Goal: Find specific page/section: Find specific page/section

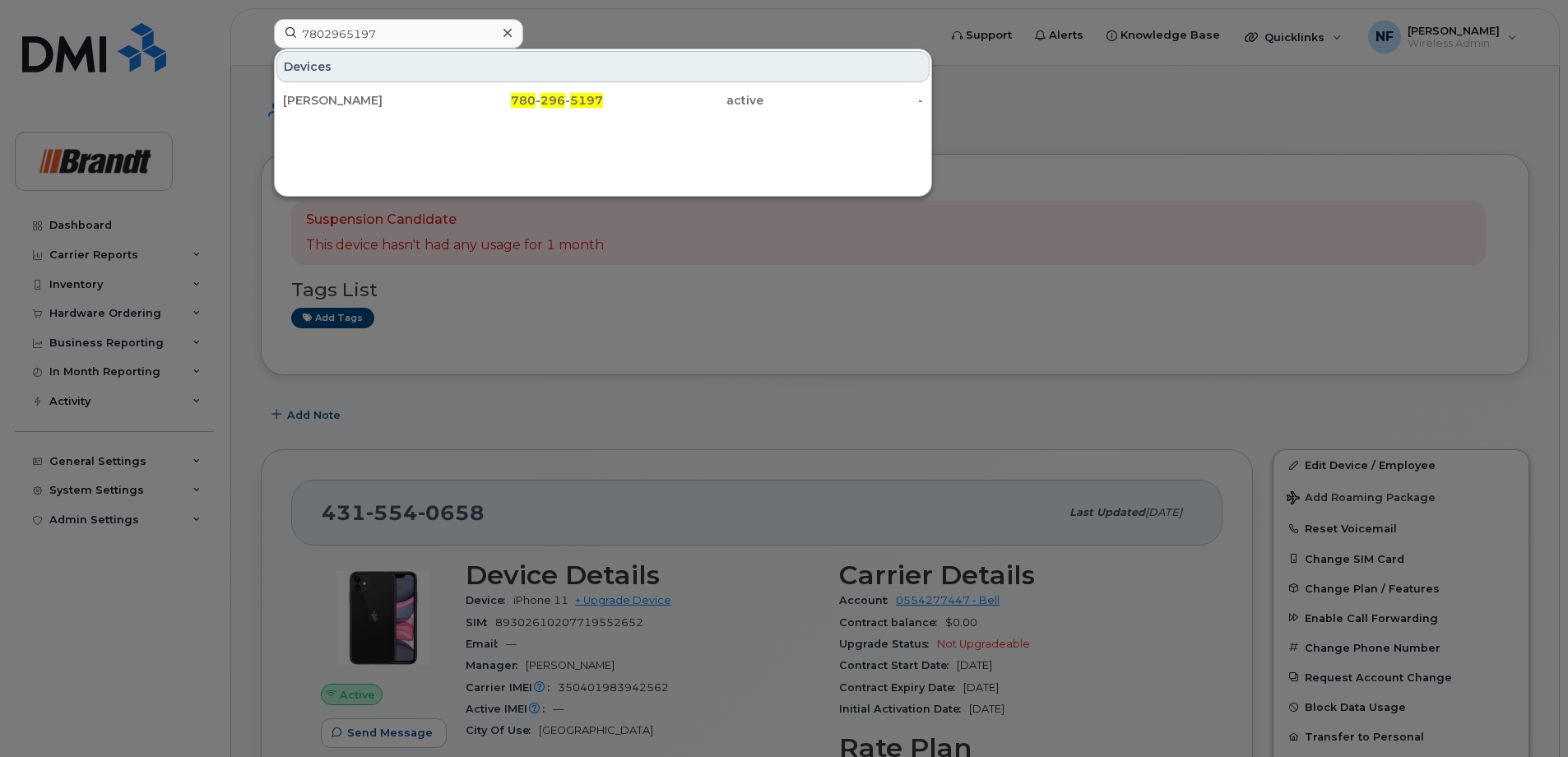
scroll to position [4, 0]
click at [511, 38] on icon at bounding box center [507, 33] width 8 height 13
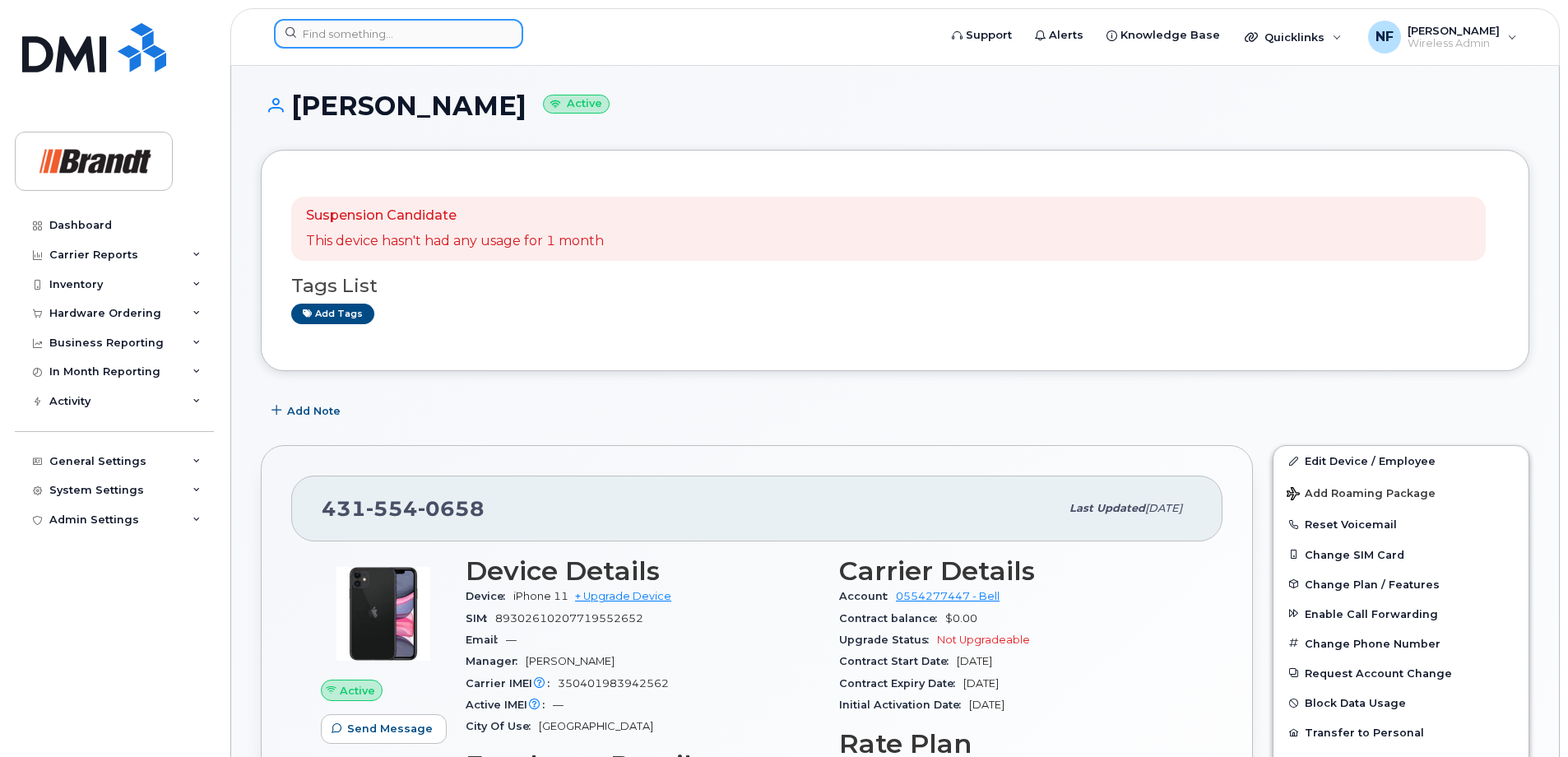
click at [495, 30] on div at bounding box center [398, 34] width 249 height 29
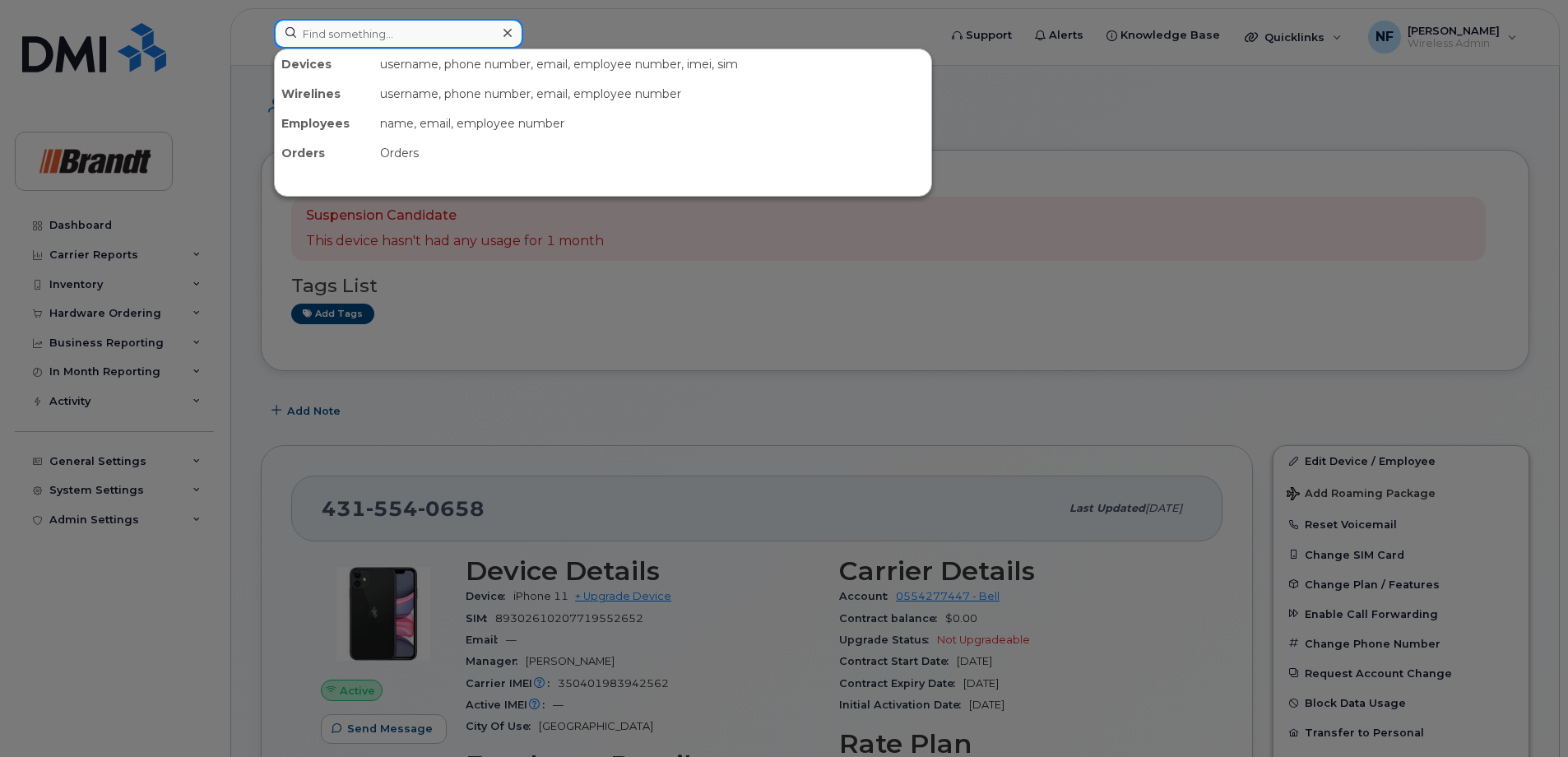
paste input "8192667091"
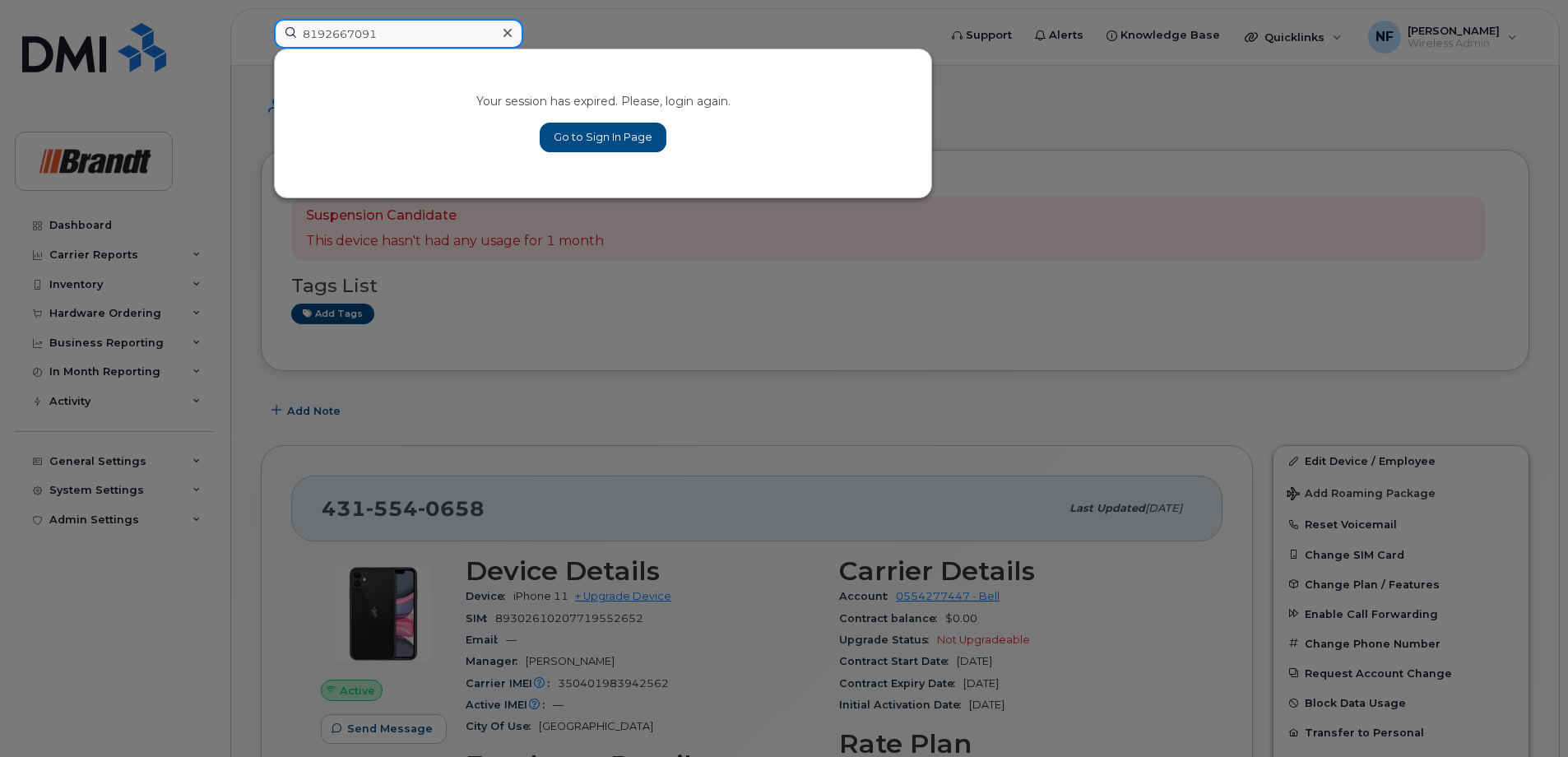
type input "8192667091"
click at [569, 131] on link "Go to Sign In Page" at bounding box center [603, 137] width 126 height 29
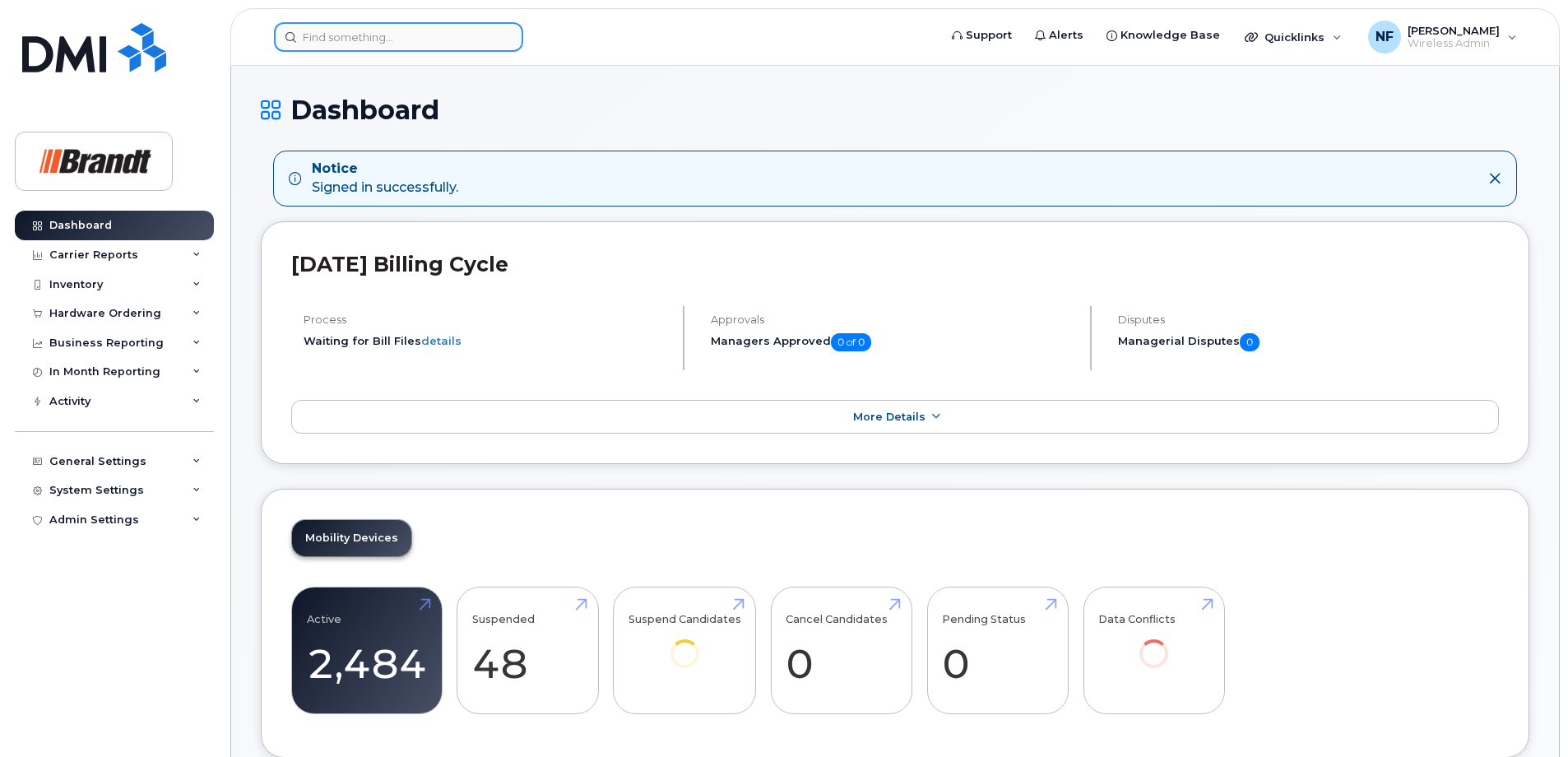
click at [418, 29] on input at bounding box center [398, 37] width 249 height 29
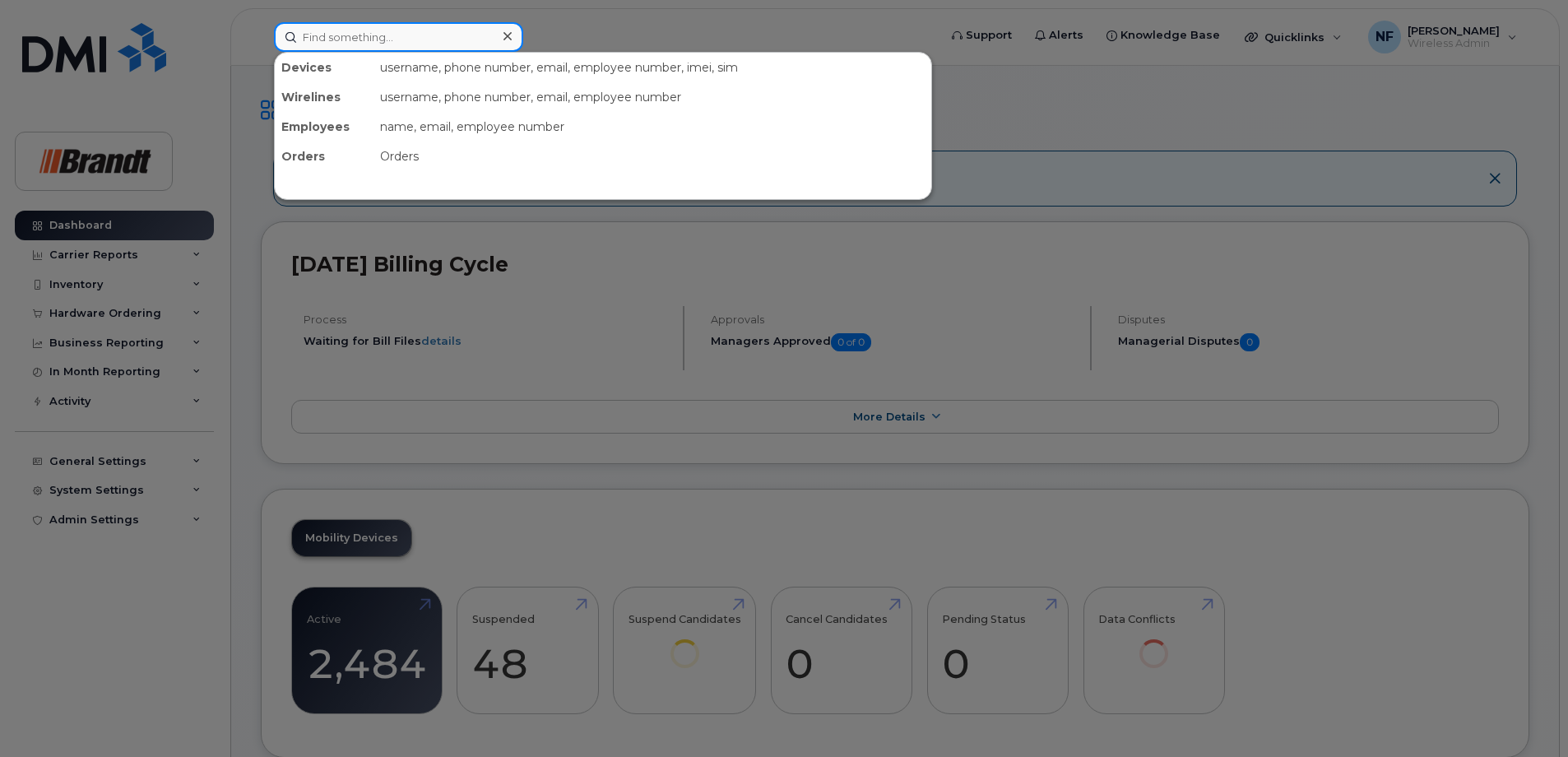
paste input "8192667091"
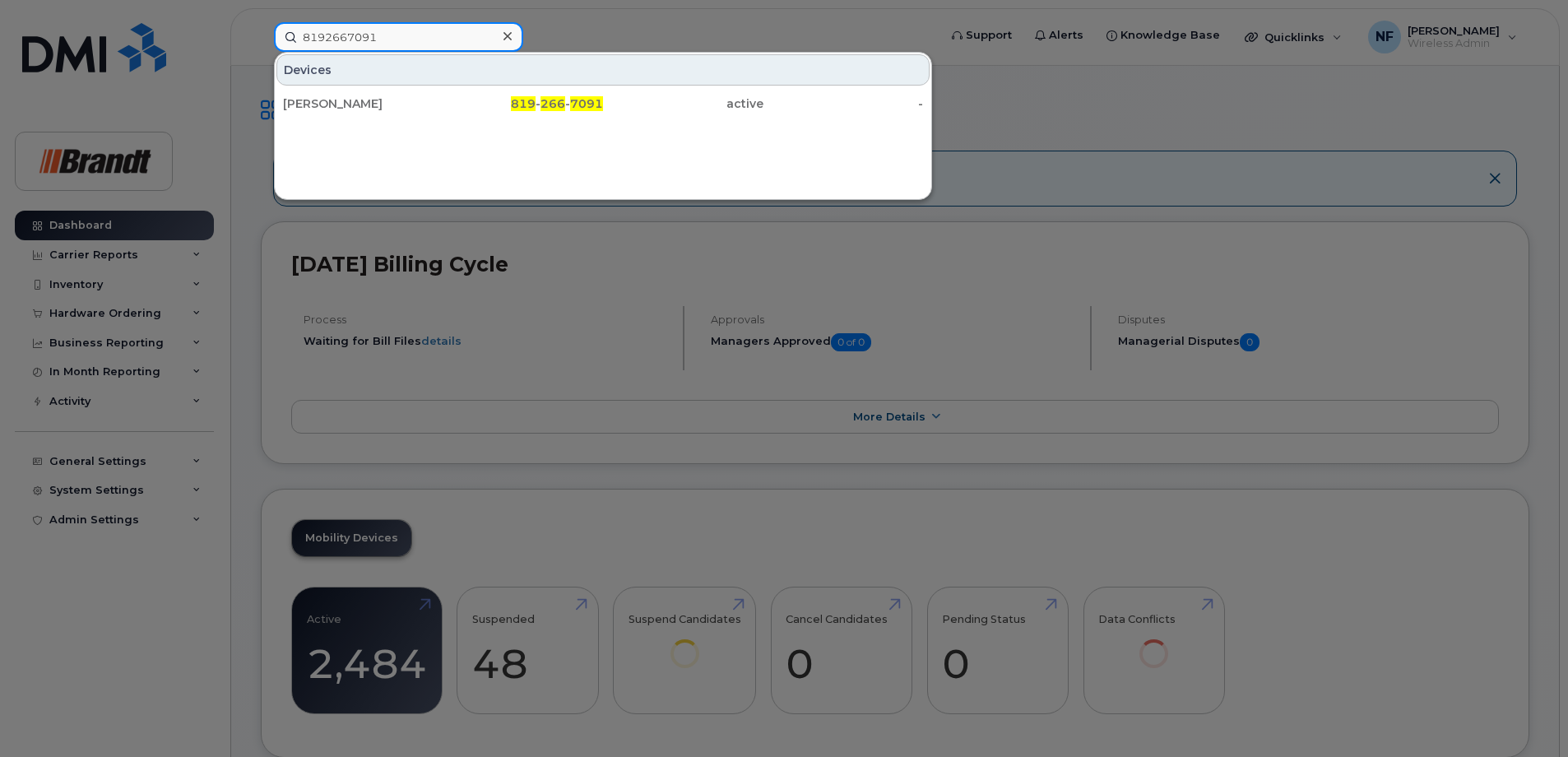
type input "8192667091"
click at [506, 35] on icon at bounding box center [507, 36] width 8 height 8
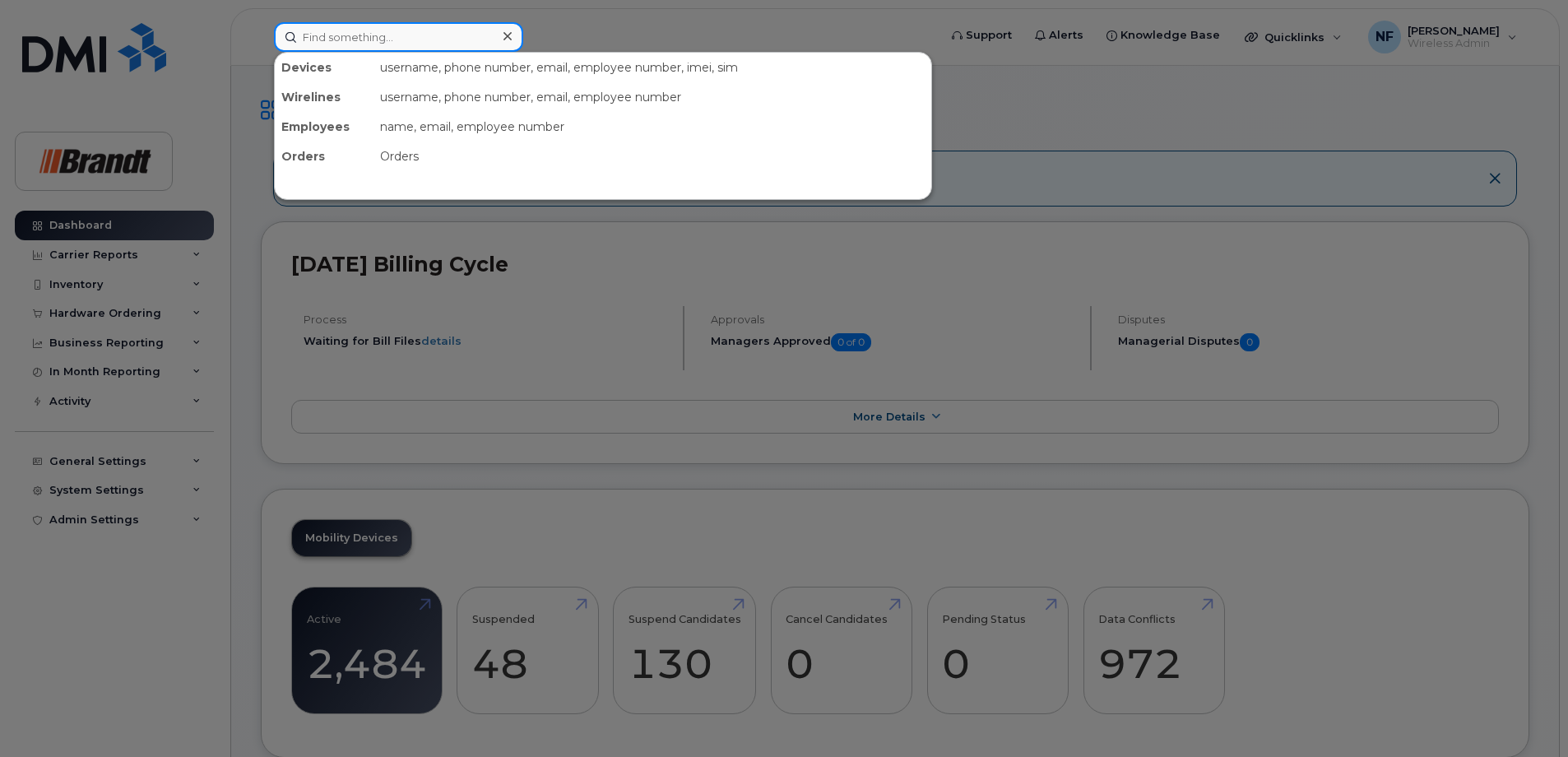
click at [419, 35] on input at bounding box center [398, 37] width 249 height 29
paste input "3065267486"
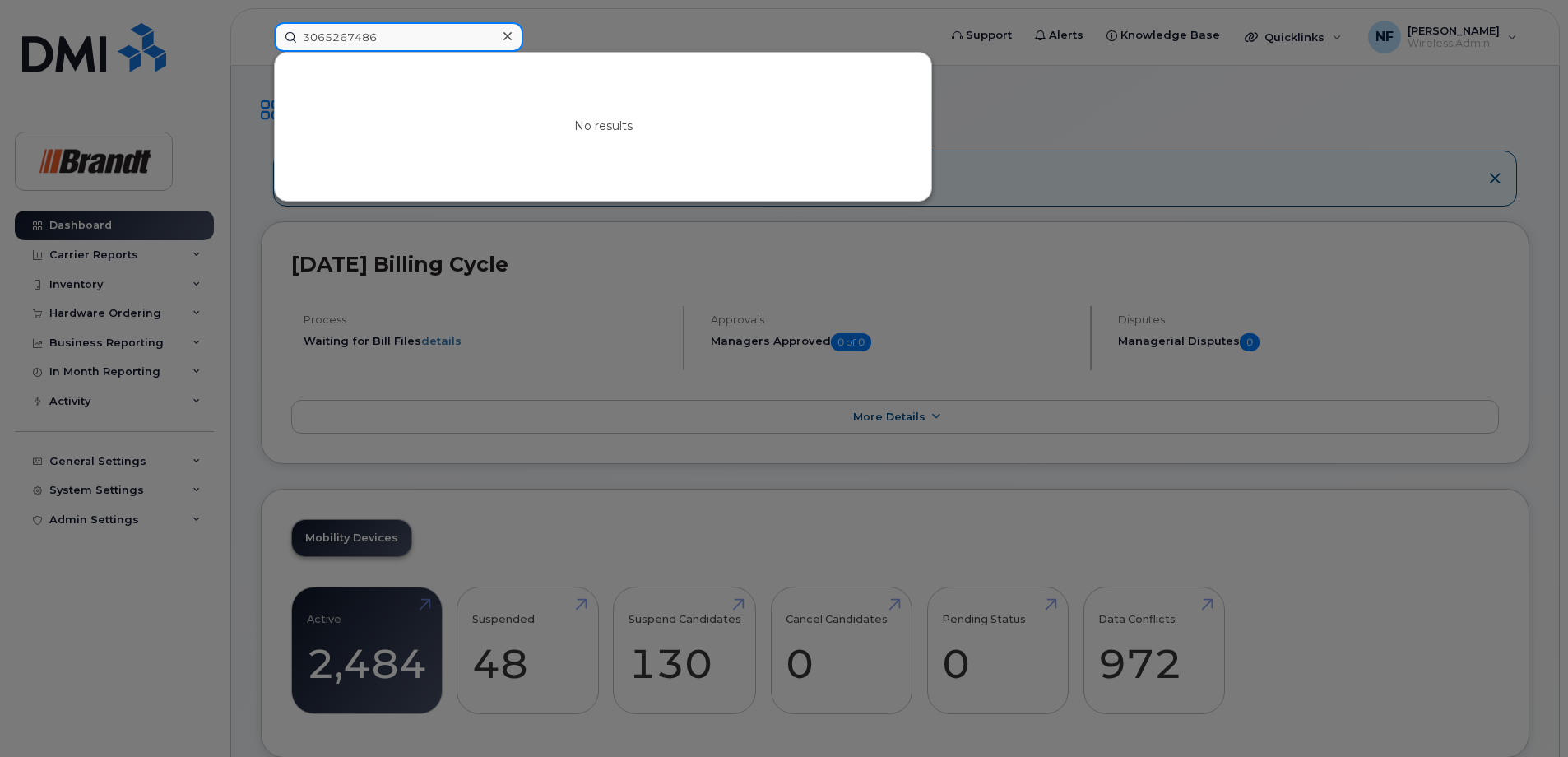
type input "3065267486"
click at [506, 33] on icon at bounding box center [507, 36] width 8 height 13
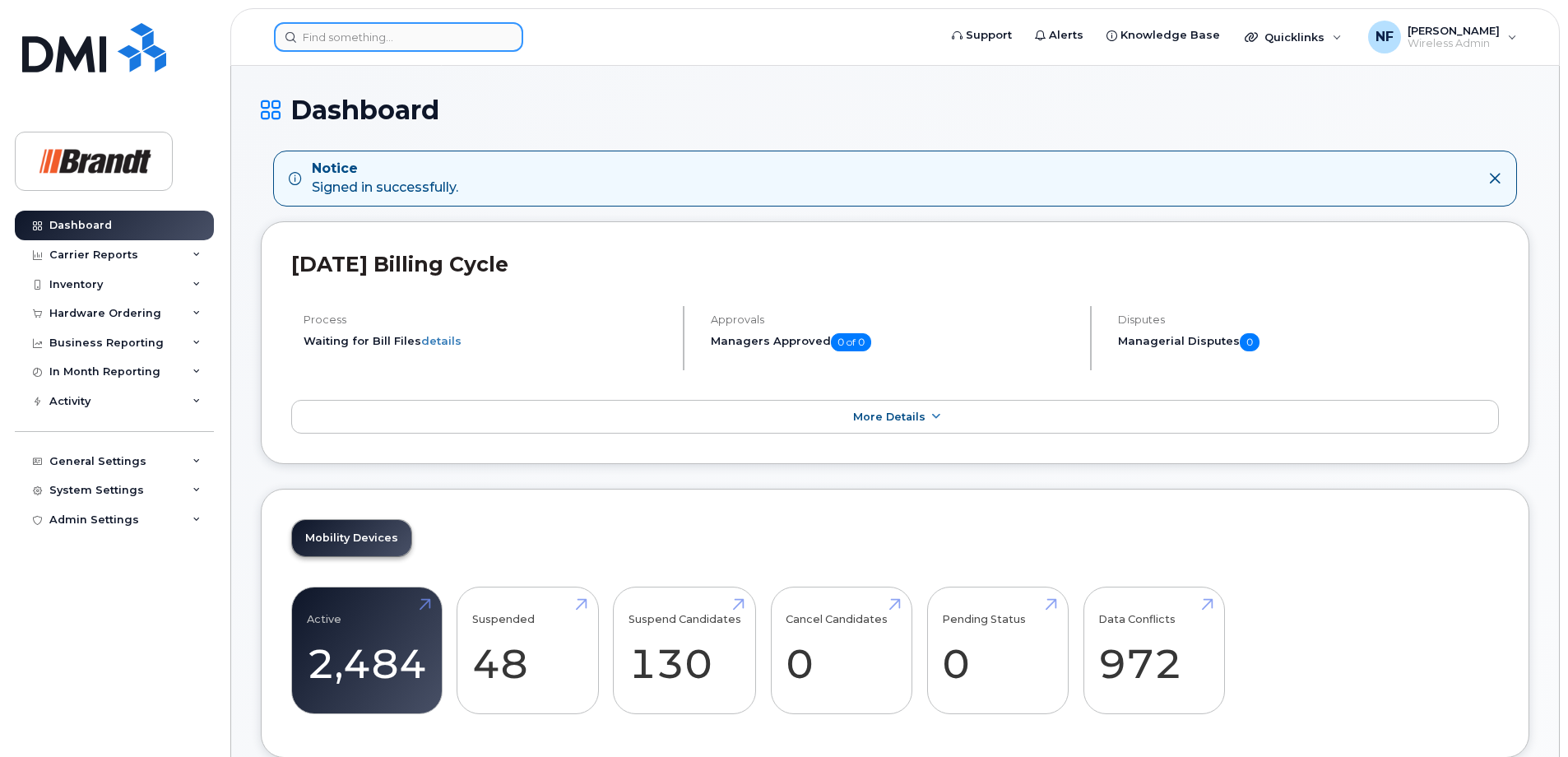
click at [428, 49] on input at bounding box center [398, 37] width 249 height 29
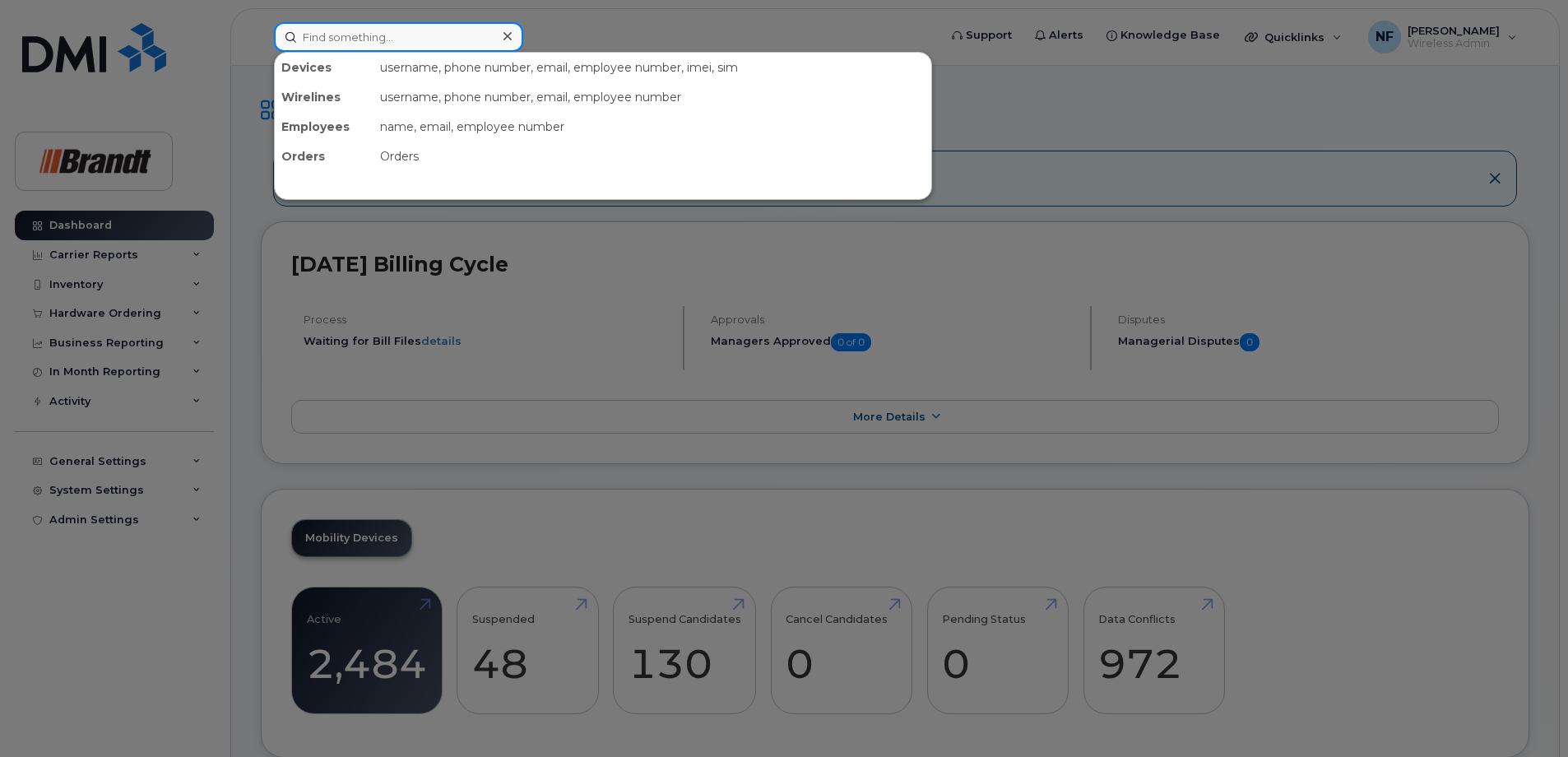
paste input "3062226452"
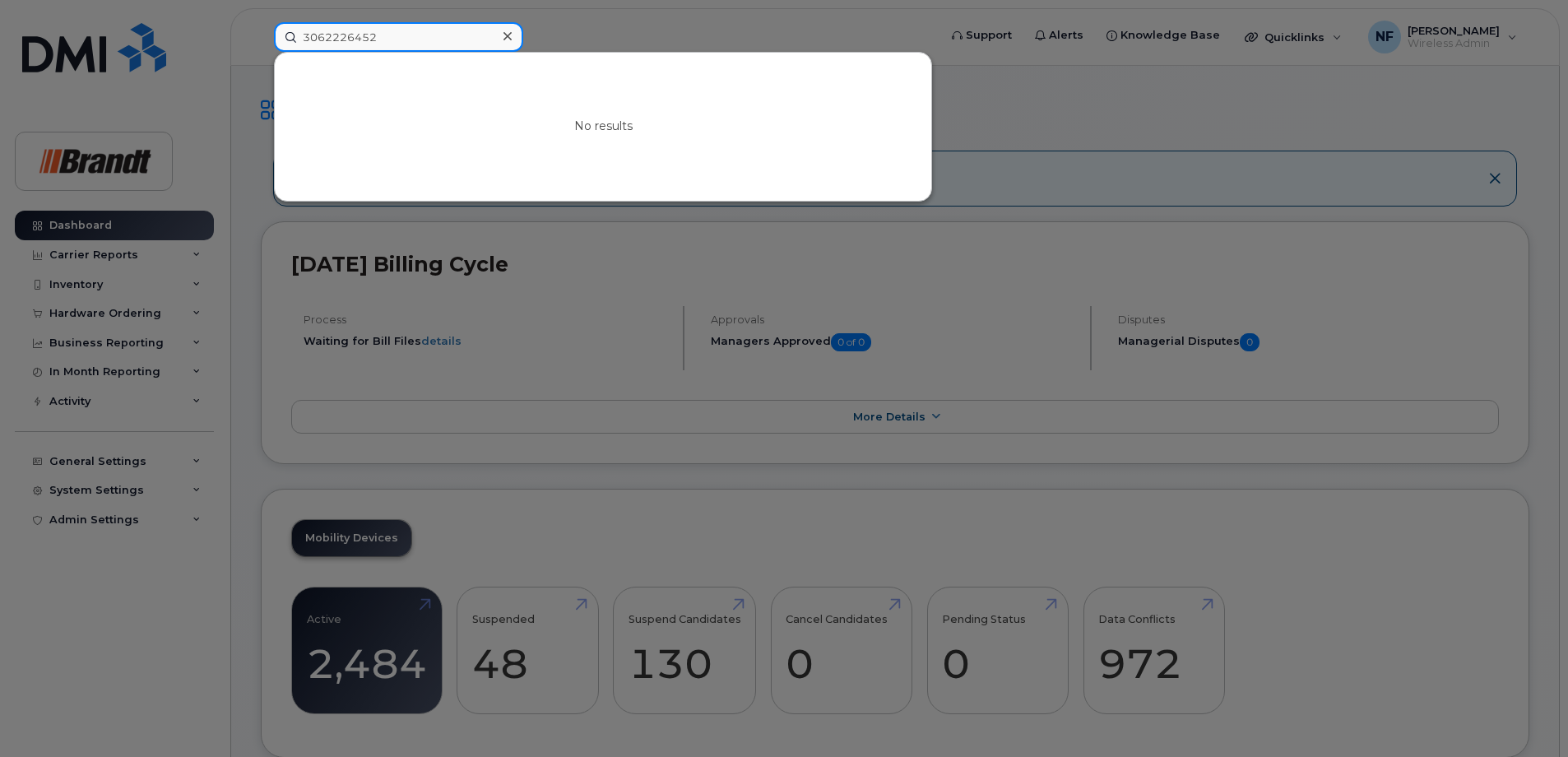
type input "3062226452"
click at [506, 37] on icon at bounding box center [507, 36] width 8 height 8
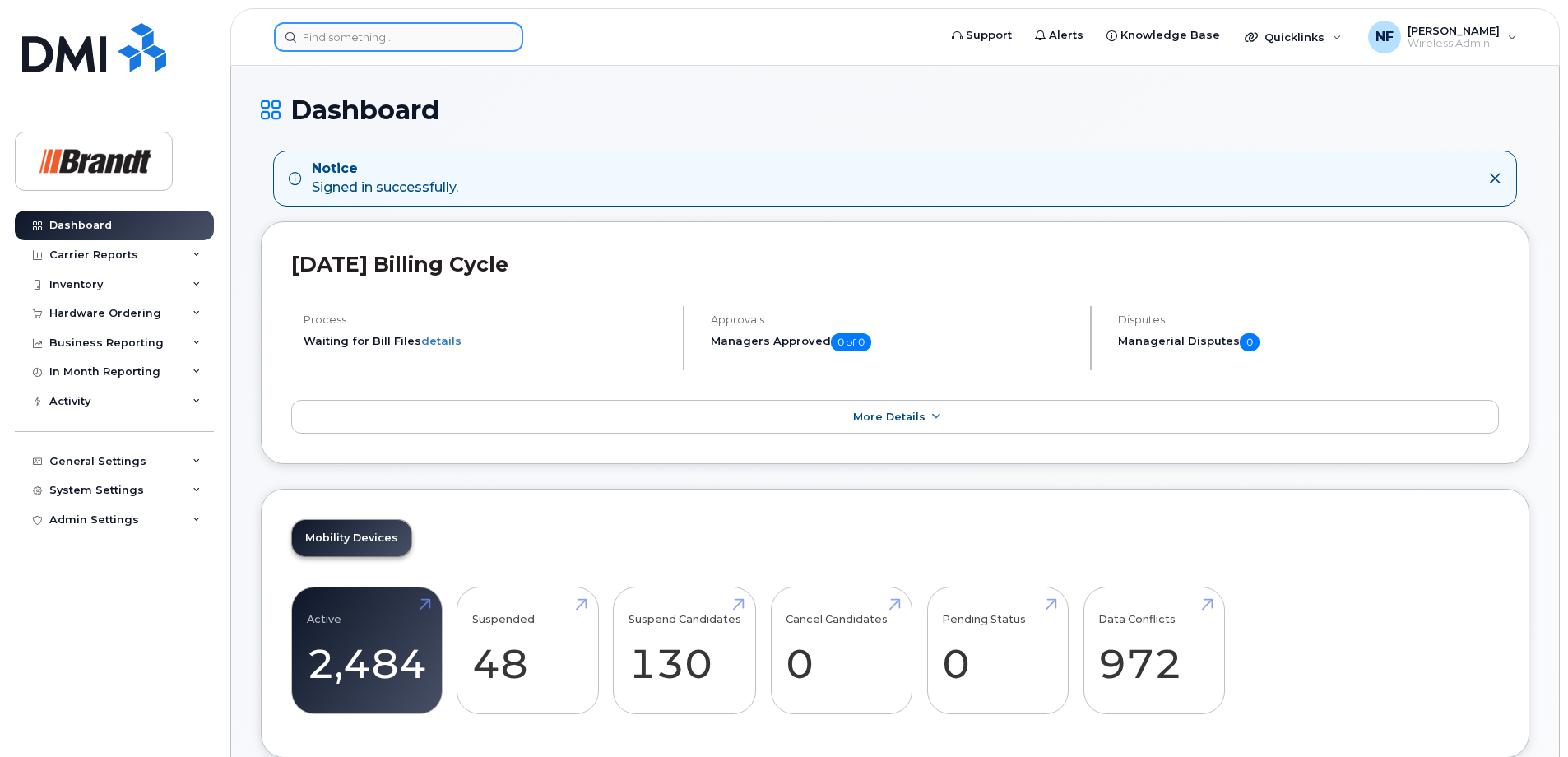
click at [412, 40] on input at bounding box center [398, 37] width 249 height 29
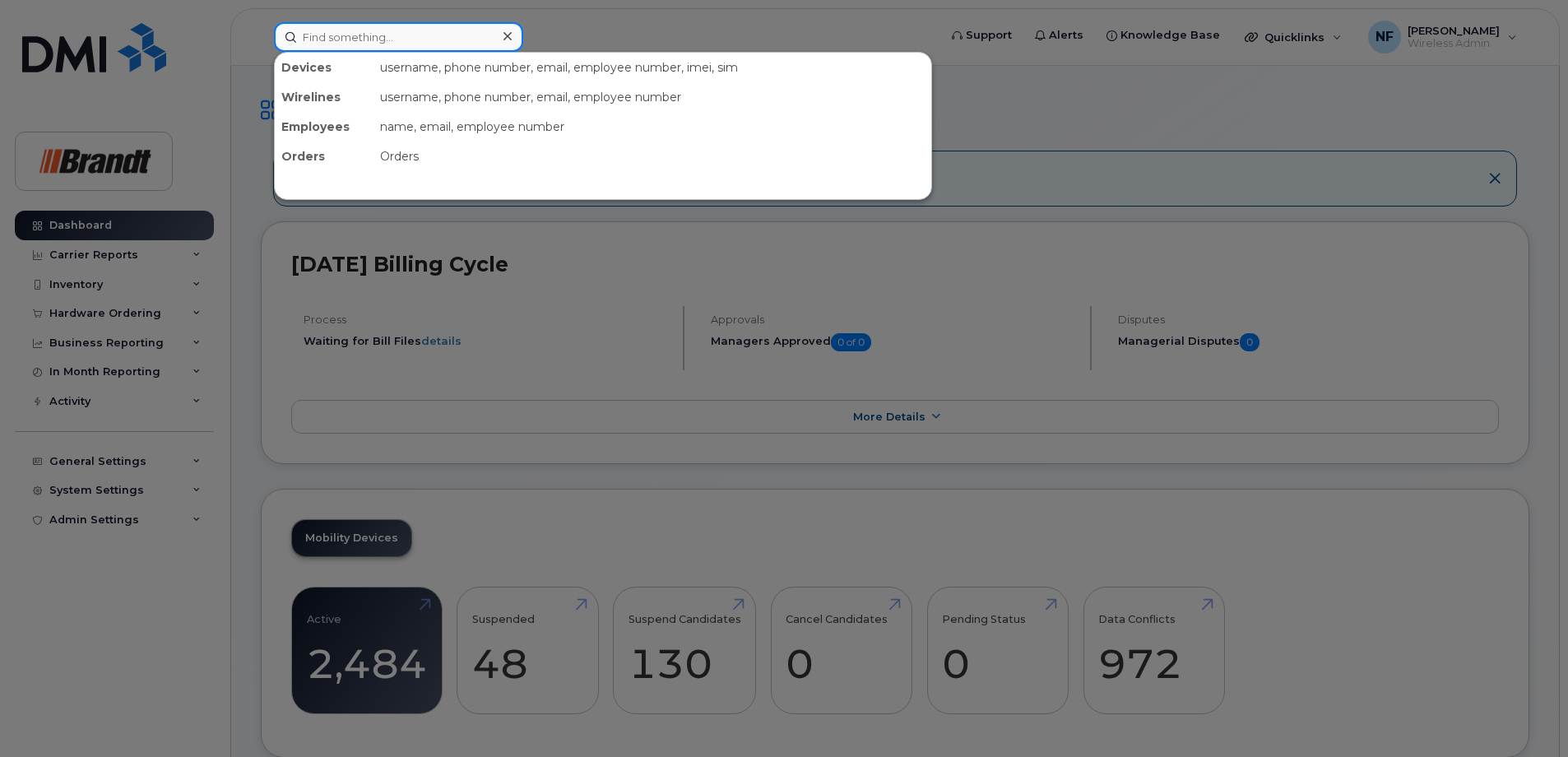
paste input "3069805147"
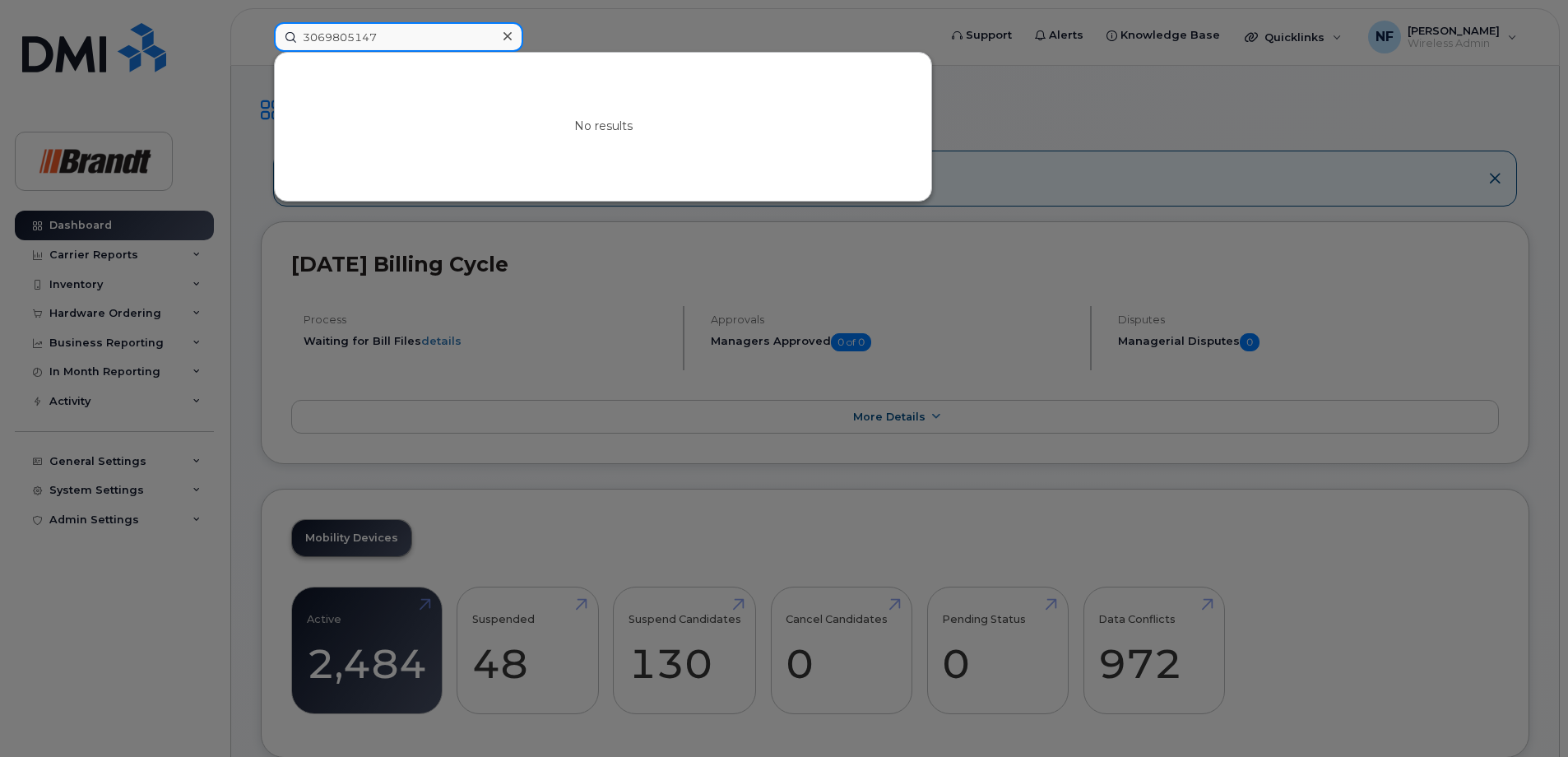
type input "3069805147"
click at [505, 39] on icon at bounding box center [507, 36] width 8 height 13
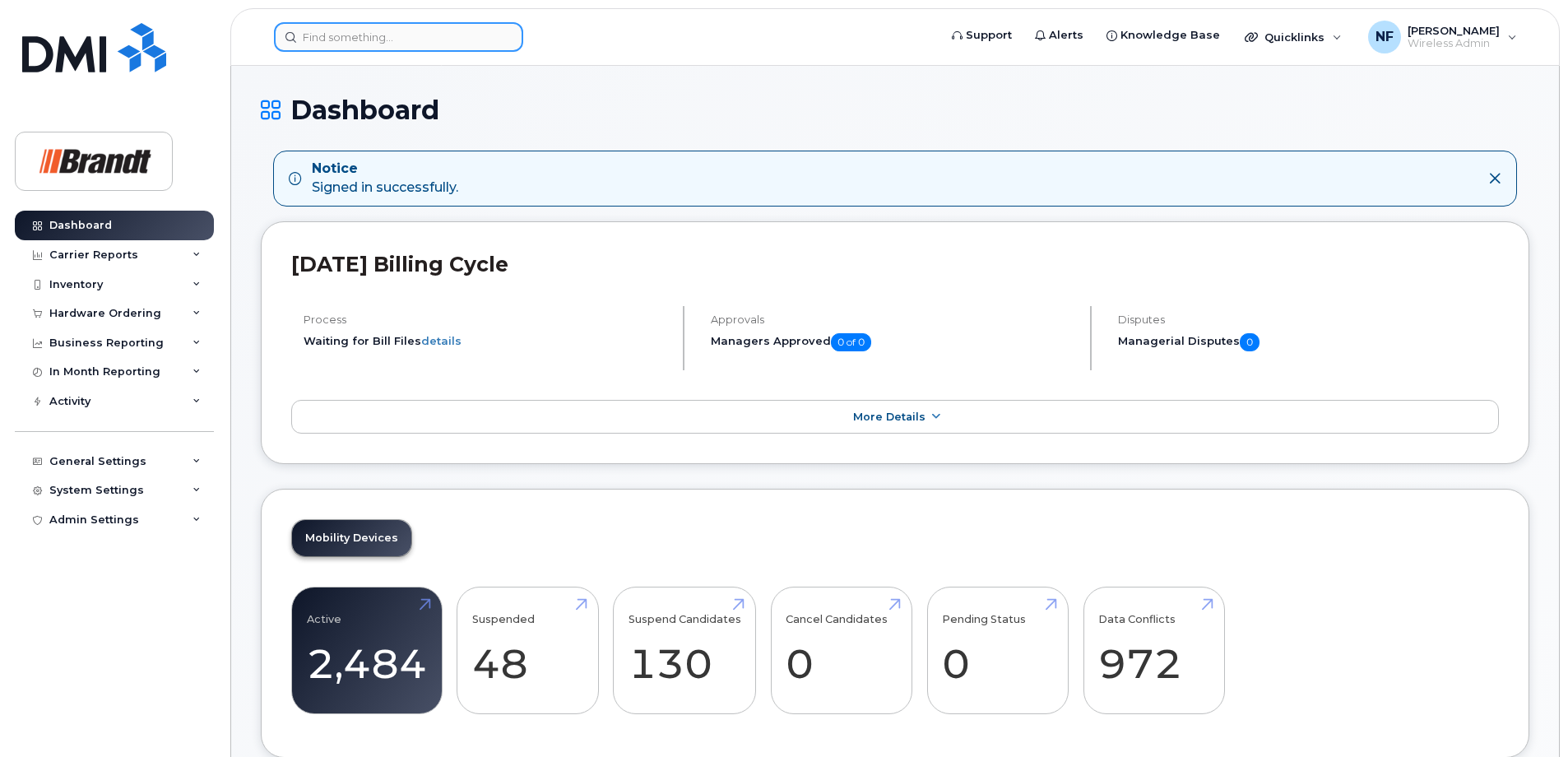
click at [369, 45] on input at bounding box center [398, 37] width 249 height 29
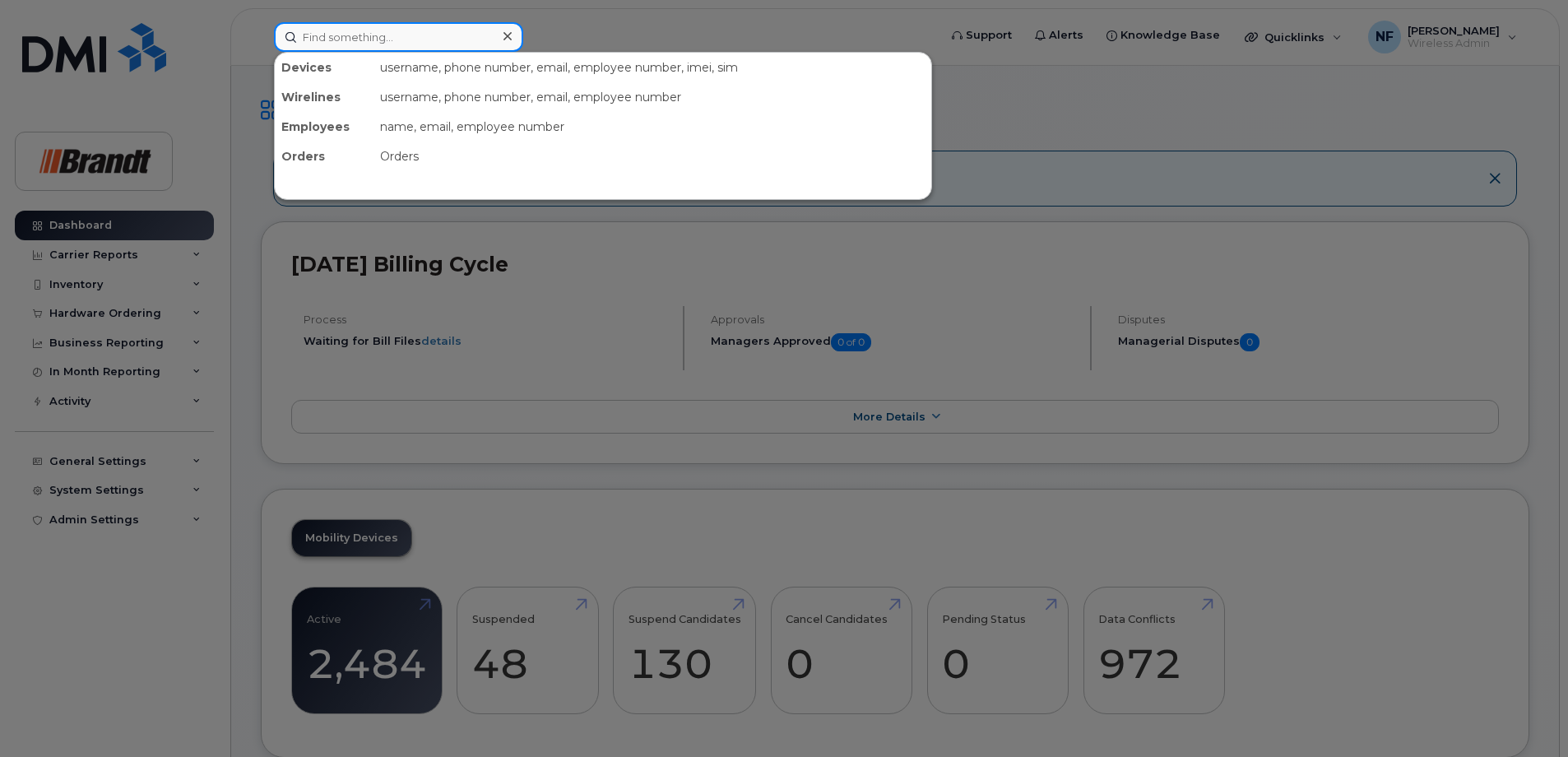
paste input "13062226452"
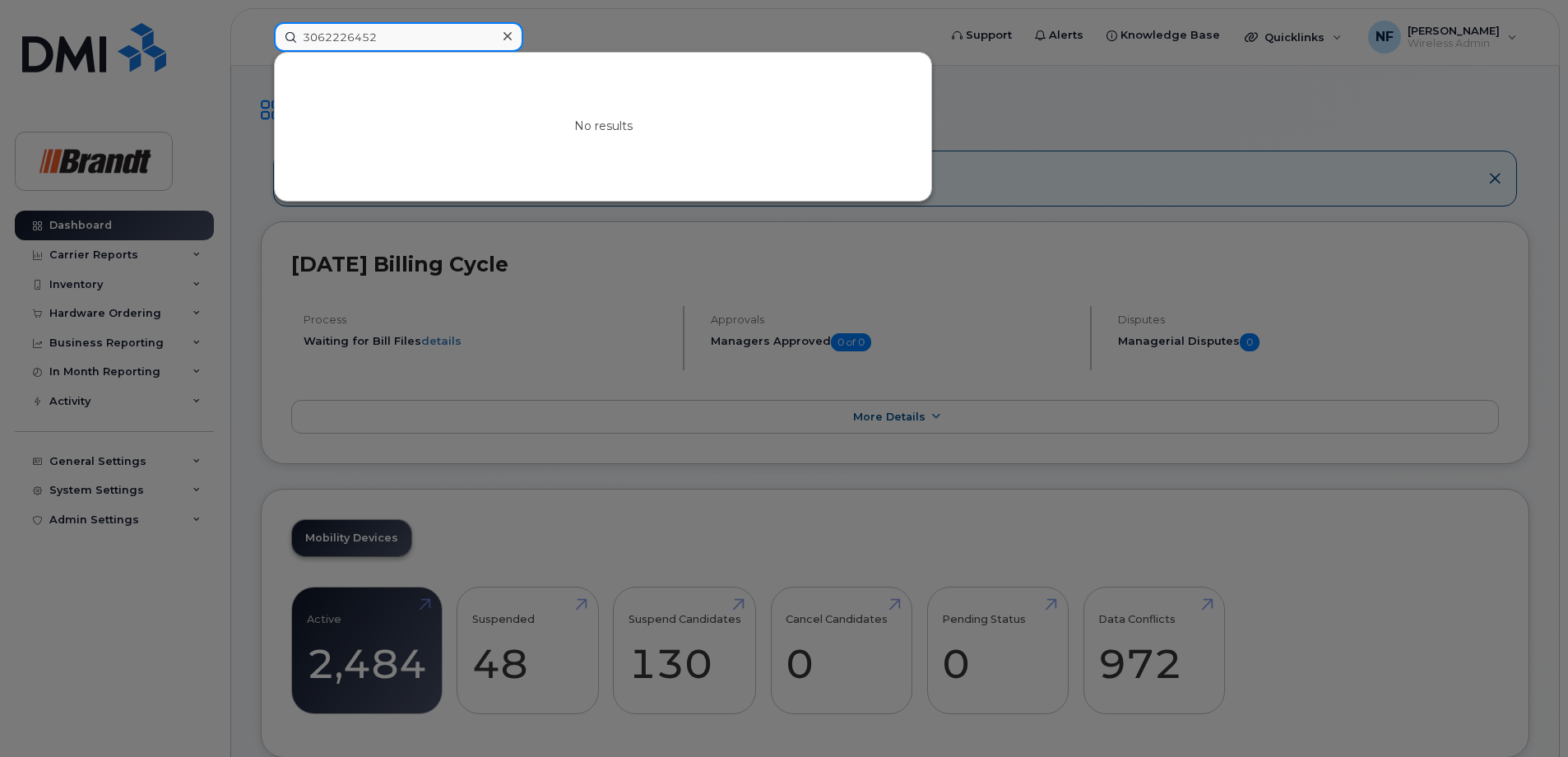
type input "3062226452"
click at [506, 34] on icon at bounding box center [507, 36] width 8 height 8
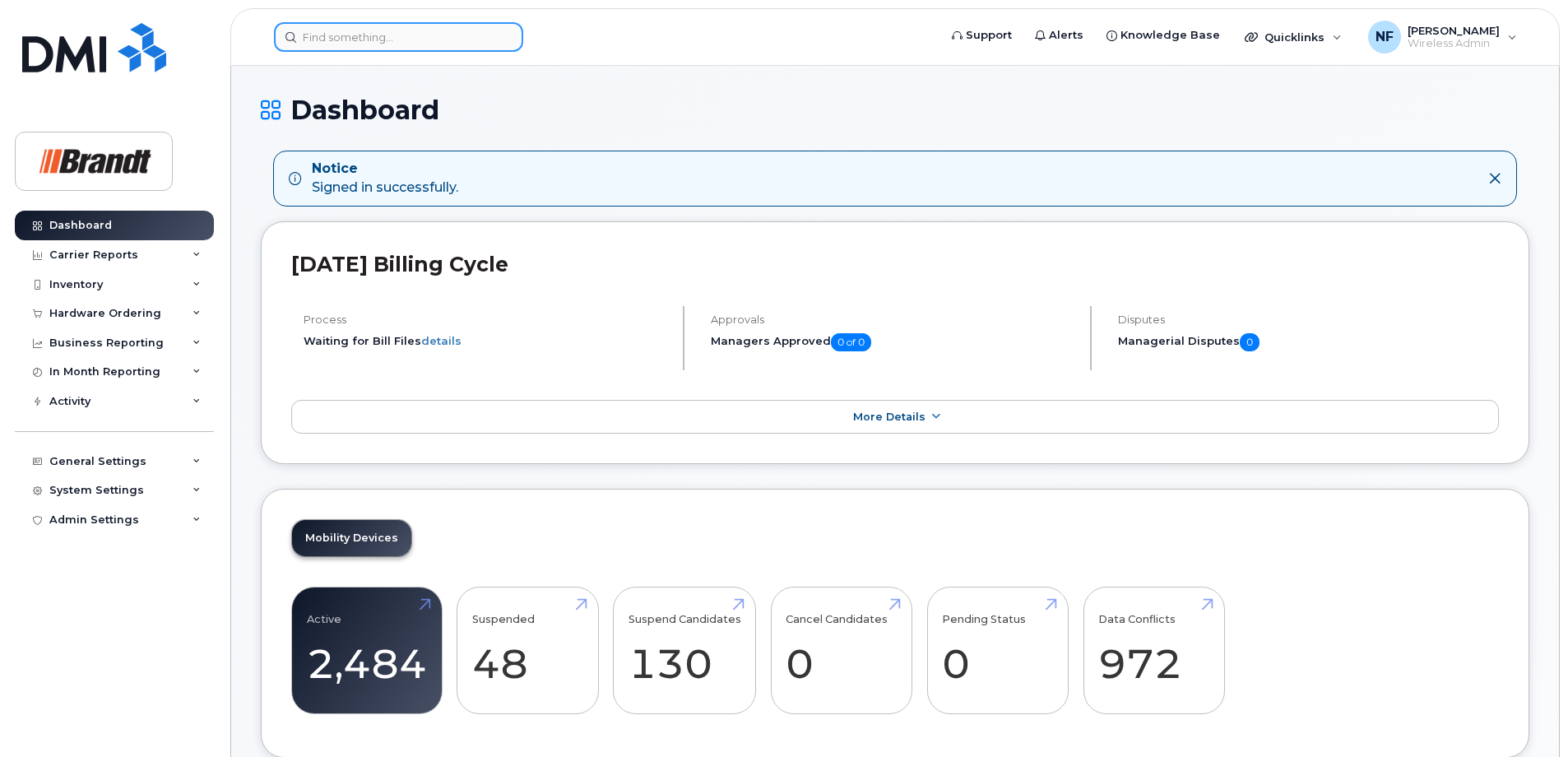
click at [503, 34] on div at bounding box center [398, 37] width 249 height 29
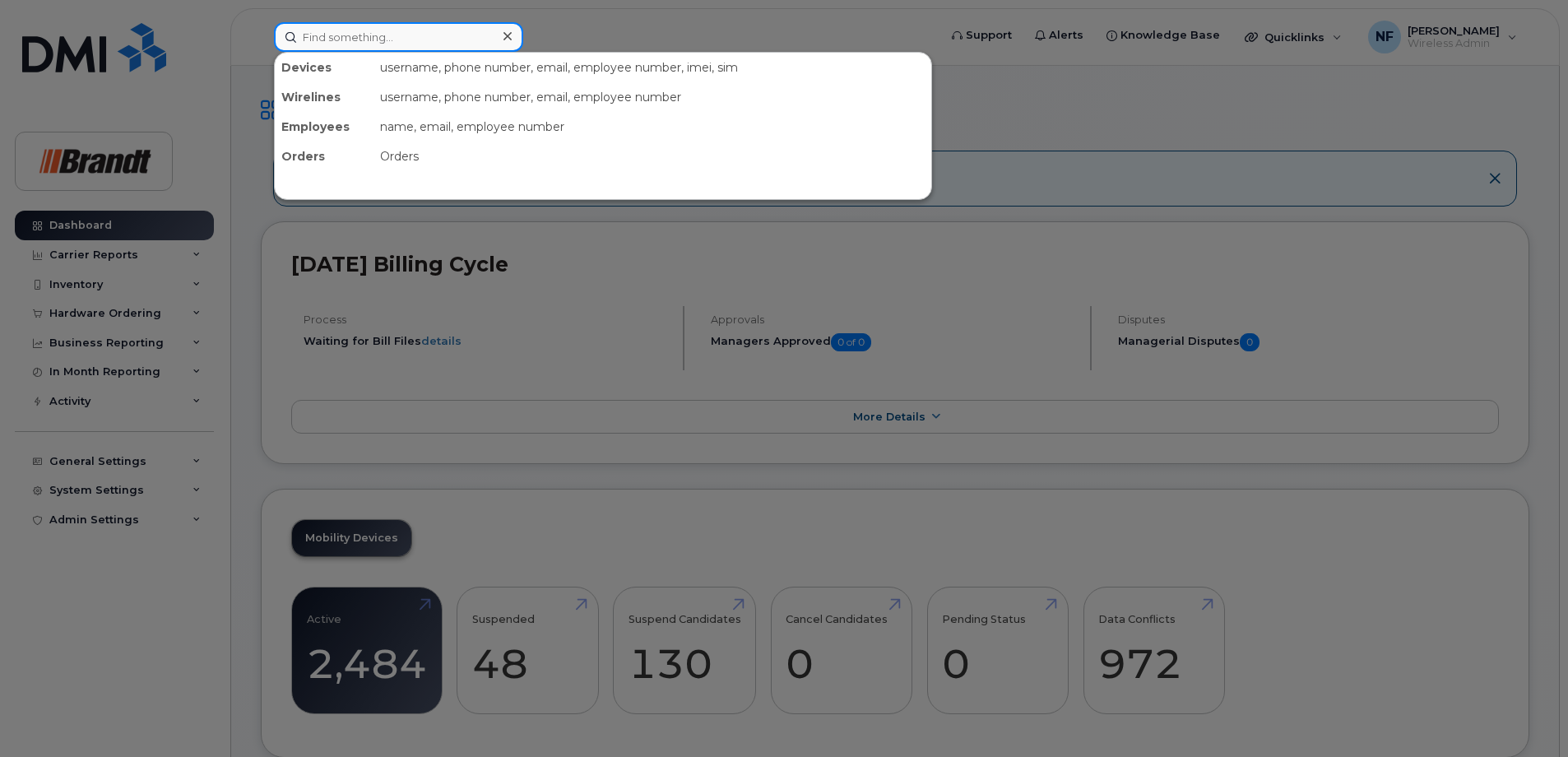
paste input "3069567127"
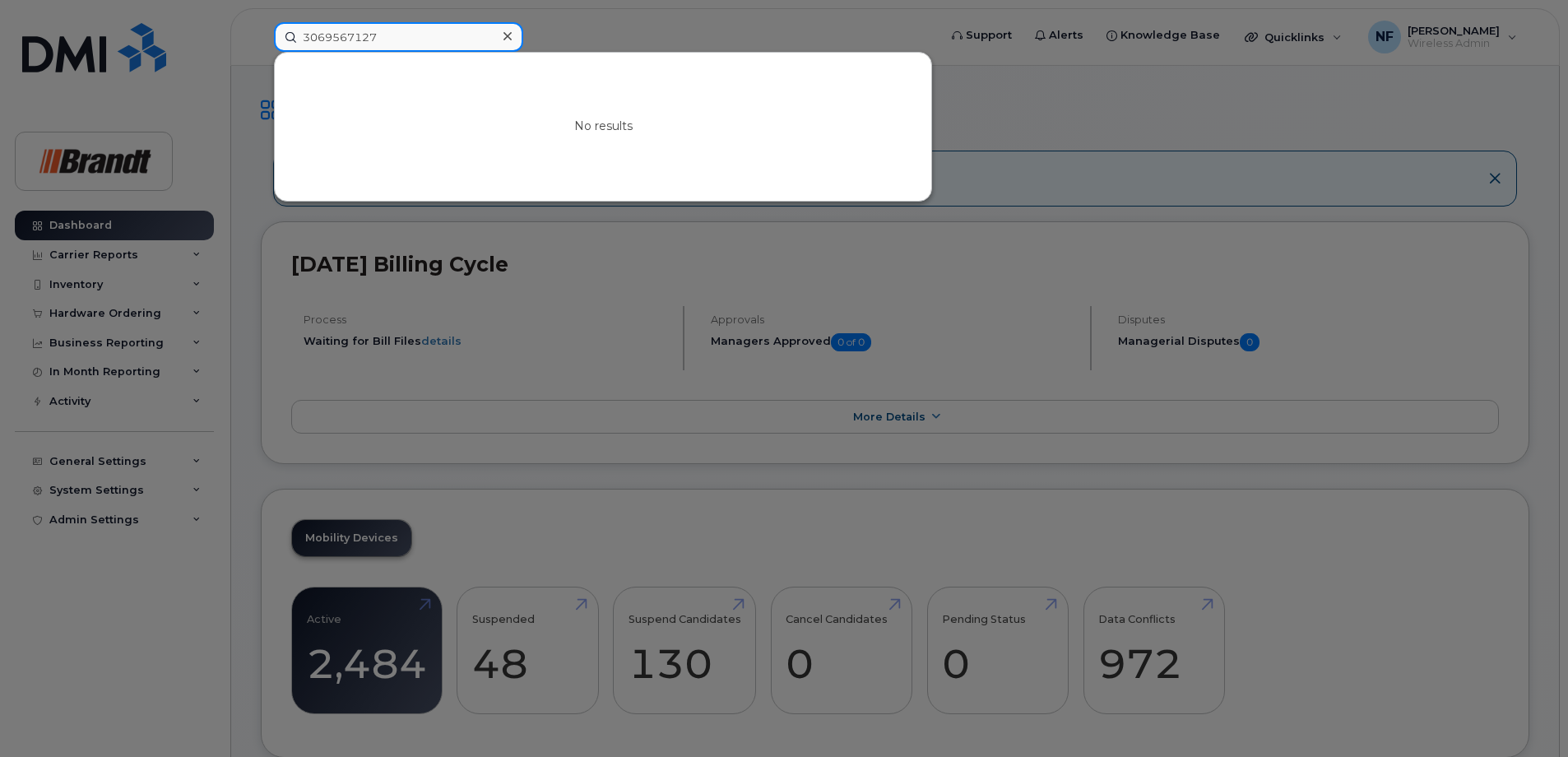
type input "3069567127"
drag, startPoint x: 494, startPoint y: 37, endPoint x: 502, endPoint y: 42, distance: 9.4
click at [494, 37] on input "3069567127" at bounding box center [398, 37] width 249 height 29
click at [506, 40] on icon at bounding box center [507, 36] width 8 height 13
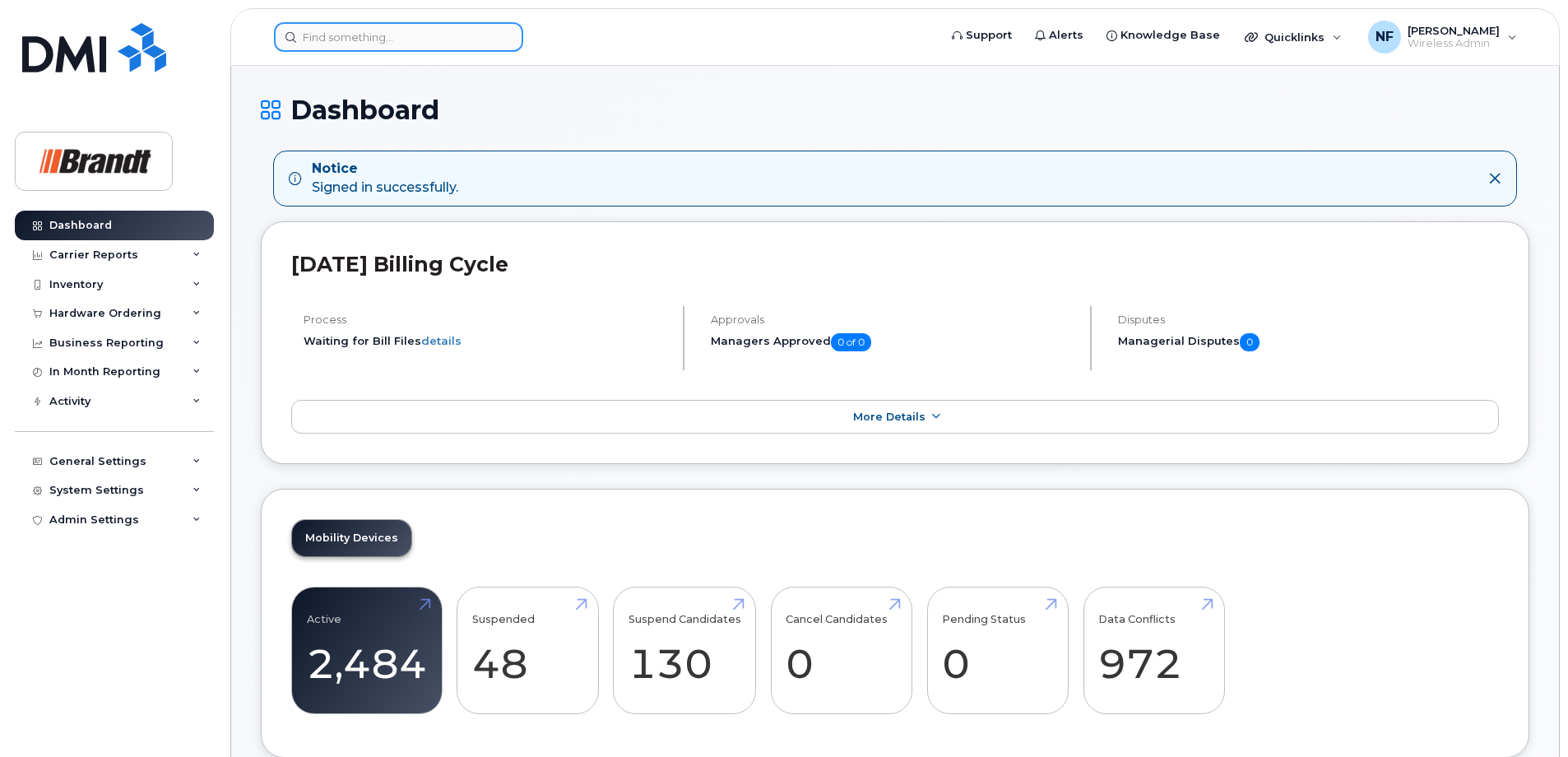
click at [506, 38] on div at bounding box center [398, 37] width 249 height 29
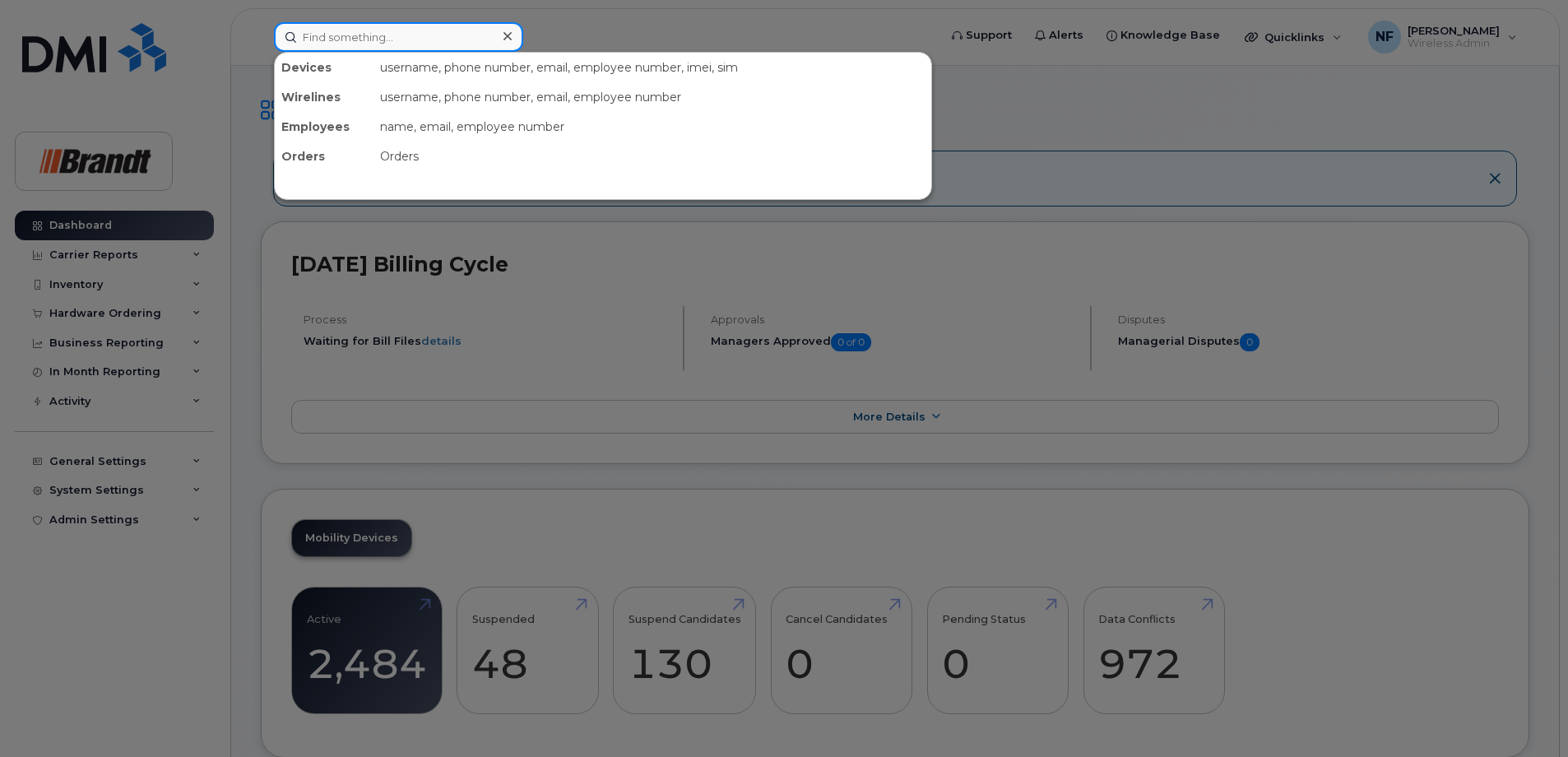
paste input "3064859172"
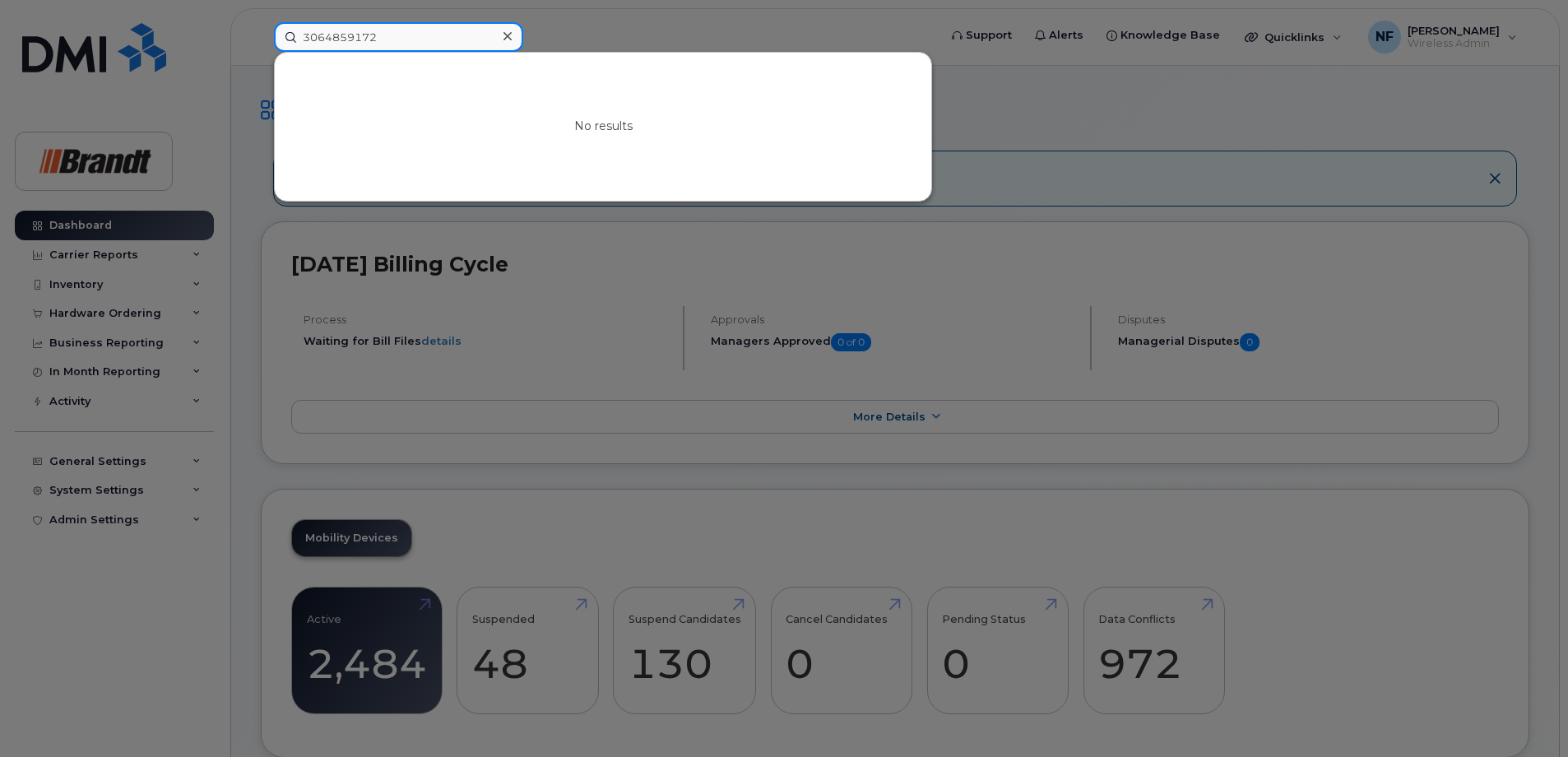
type input "3064859172"
click at [462, 39] on input "3064859172" at bounding box center [398, 37] width 249 height 29
click at [513, 36] on div at bounding box center [507, 37] width 24 height 24
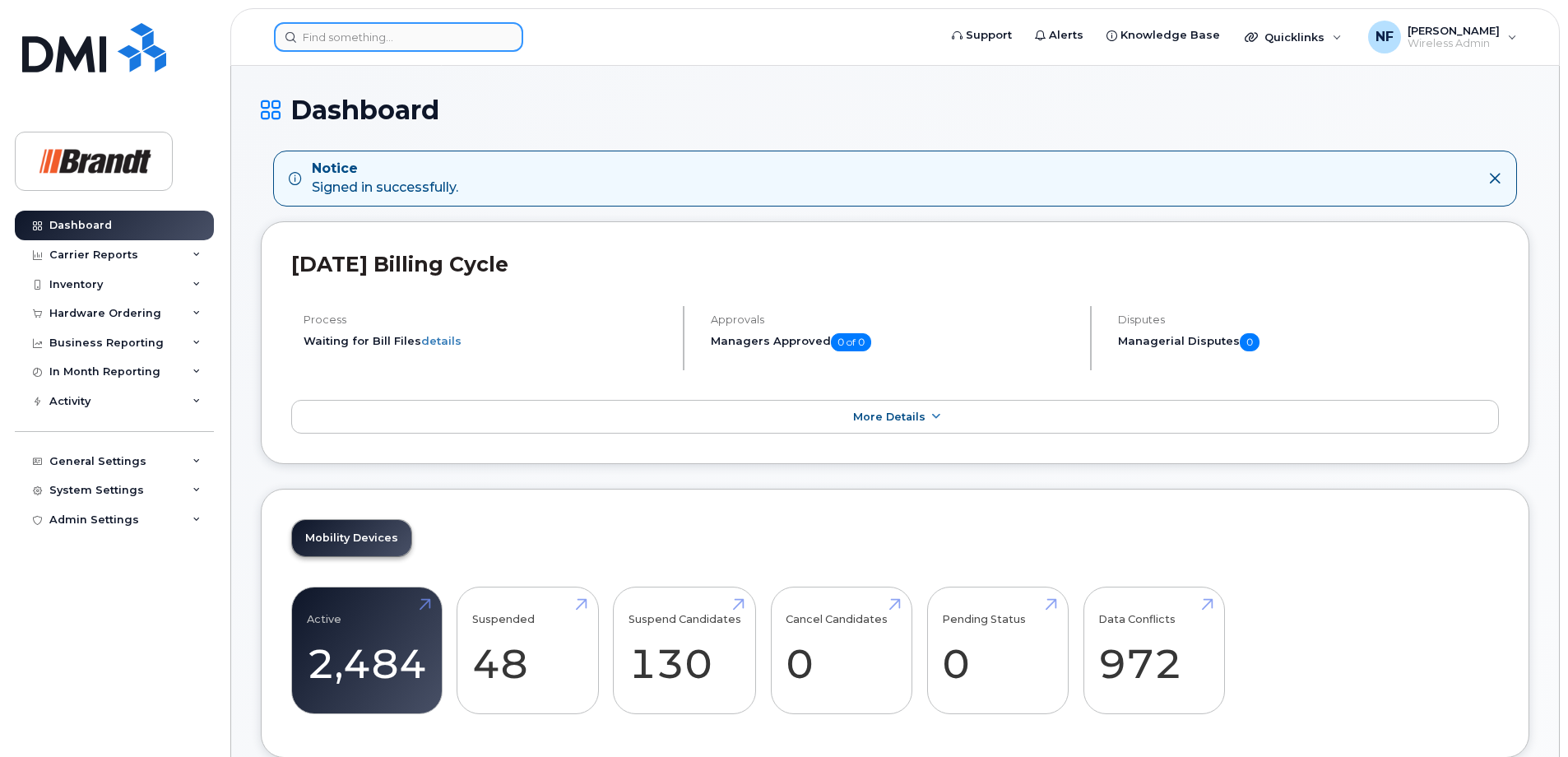
click at [479, 38] on input at bounding box center [398, 37] width 249 height 29
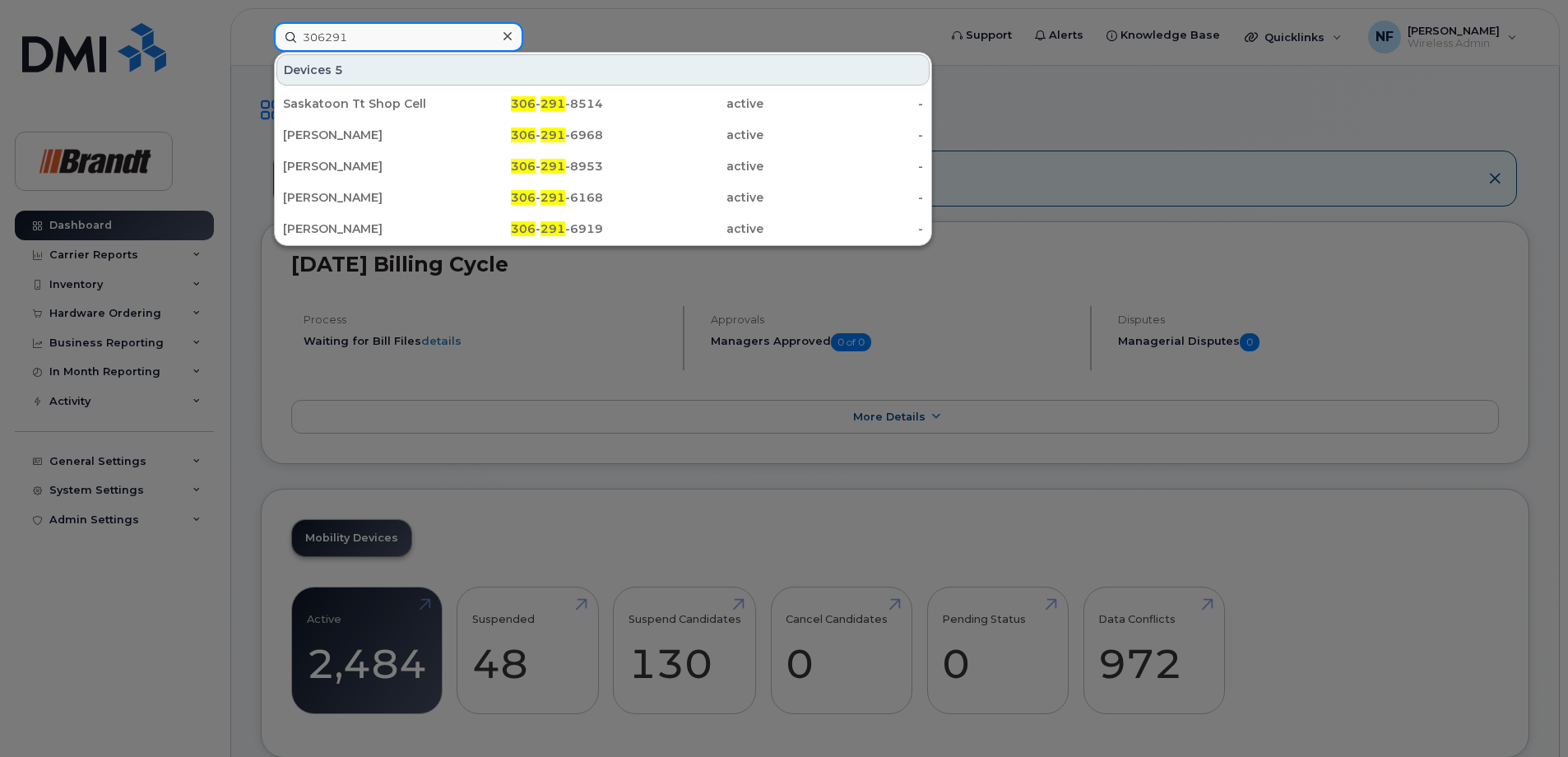
type input "306291"
click at [502, 42] on div at bounding box center [507, 37] width 24 height 24
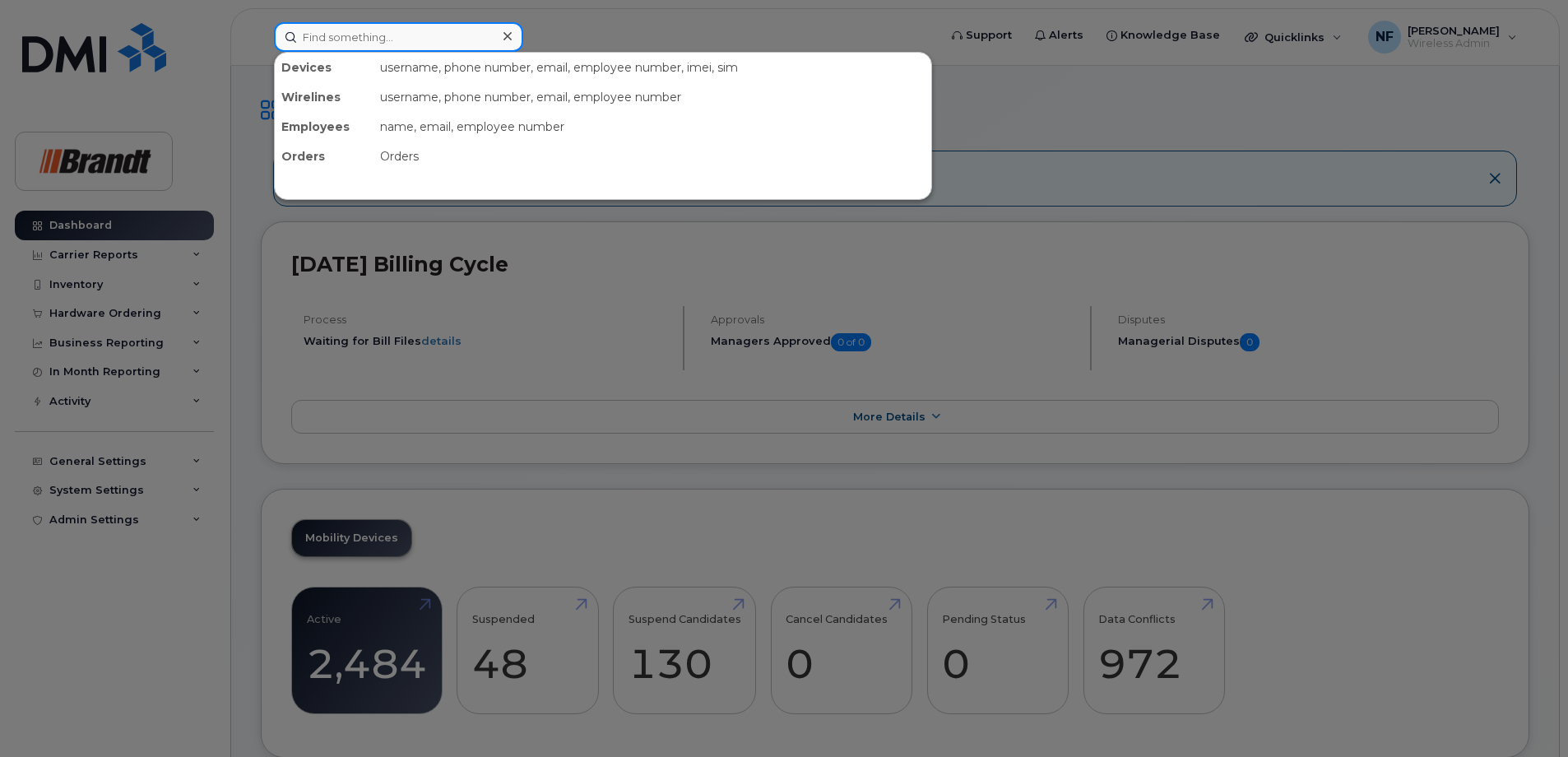
click at [445, 30] on input at bounding box center [398, 37] width 249 height 29
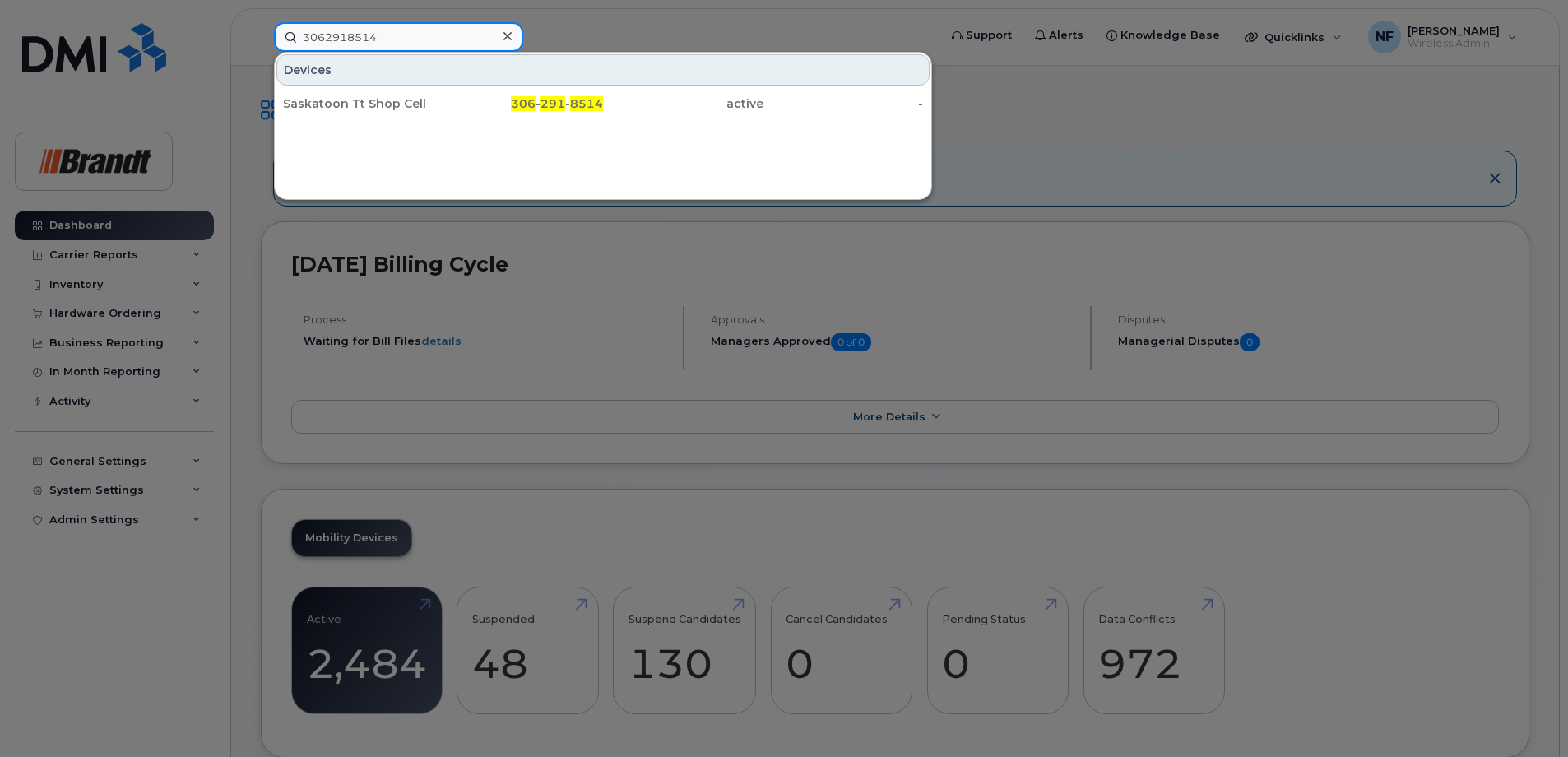
type input "3062918514"
